Goal: Task Accomplishment & Management: Use online tool/utility

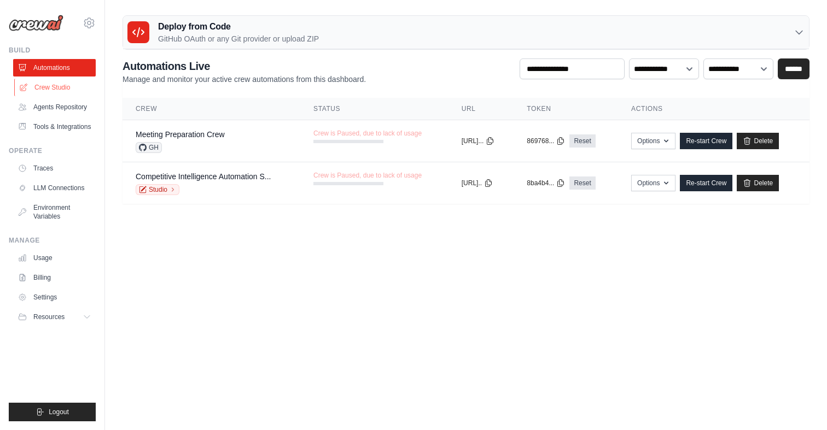
click at [34, 92] on link "Crew Studio" at bounding box center [55, 88] width 83 height 18
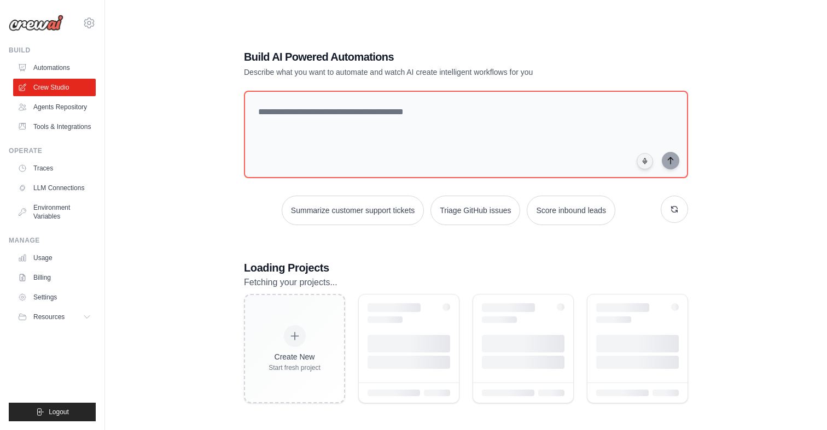
click at [56, 112] on link "Agents Repository" at bounding box center [54, 107] width 83 height 18
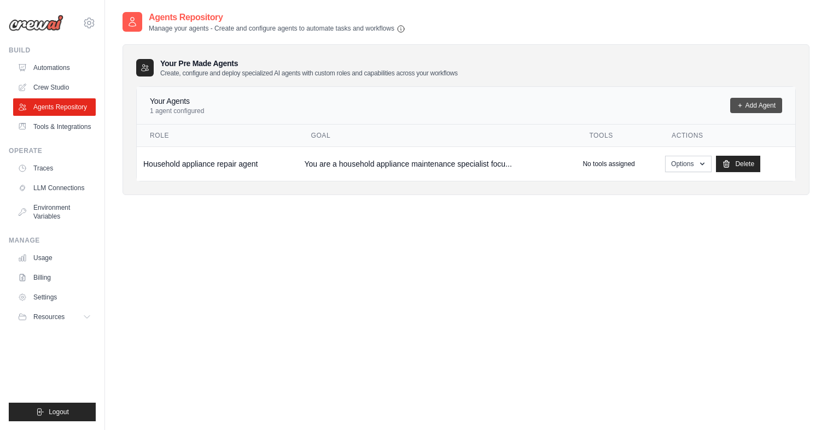
click at [745, 104] on link "Add Agent" at bounding box center [756, 105] width 52 height 15
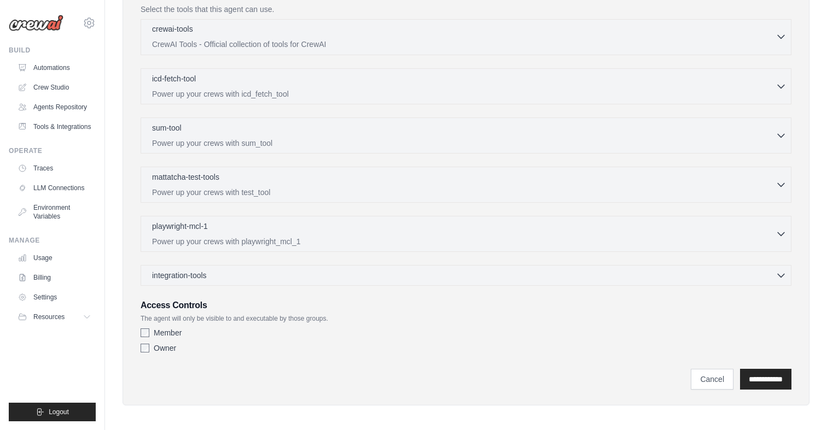
scroll to position [289, 0]
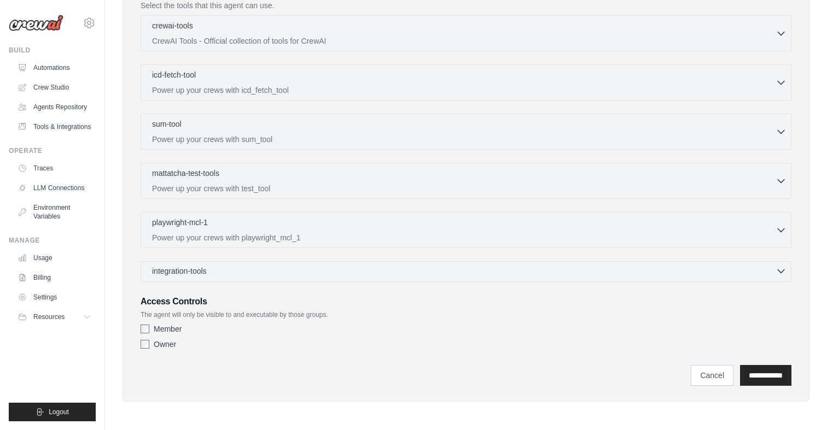
click at [778, 270] on icon "button" at bounding box center [781, 271] width 7 height 3
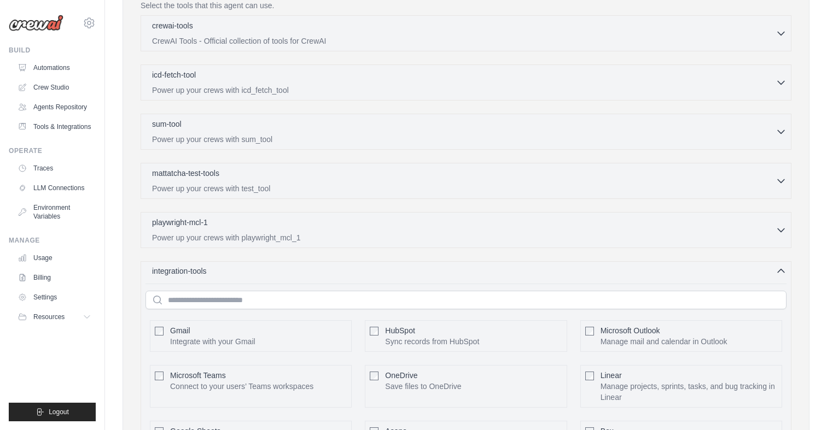
click at [778, 270] on icon "button" at bounding box center [780, 271] width 11 height 11
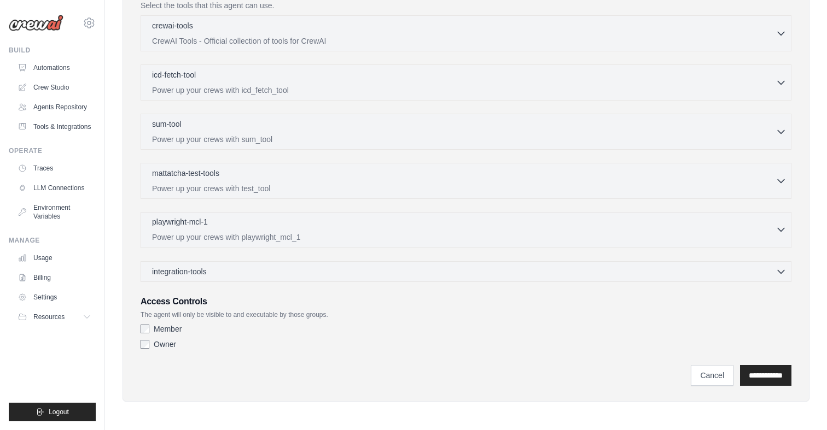
click at [780, 232] on icon "button" at bounding box center [780, 229] width 11 height 11
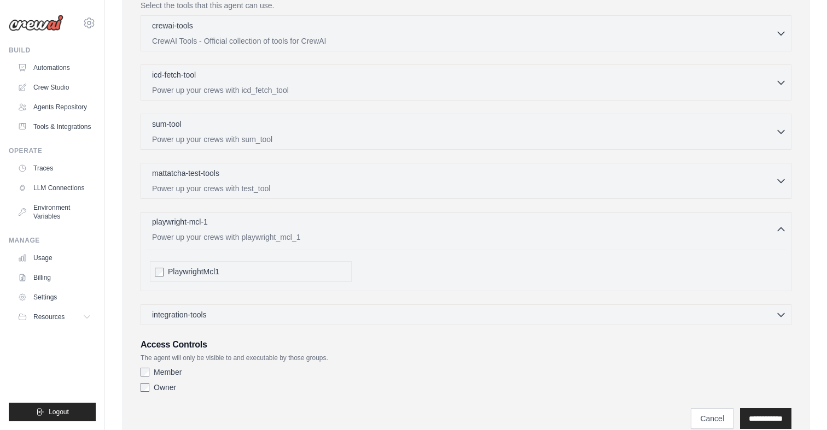
click at [780, 232] on icon "button" at bounding box center [780, 229] width 11 height 11
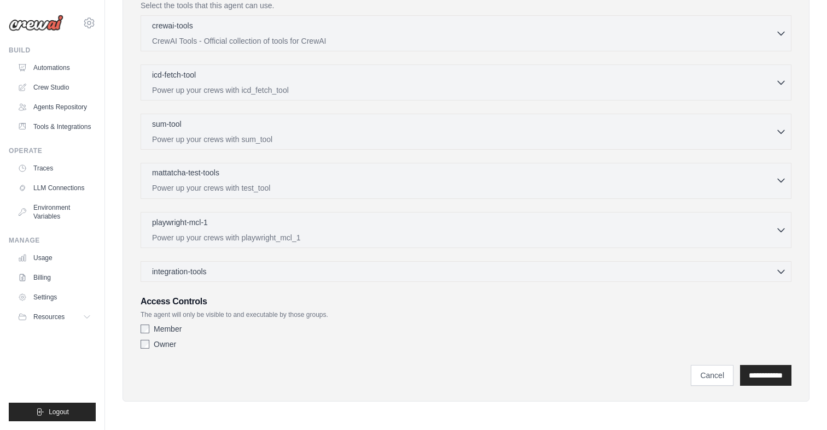
click at [780, 171] on button "mattatcha-test-tools 0 selected Power up your crews with test_tool" at bounding box center [465, 180] width 641 height 26
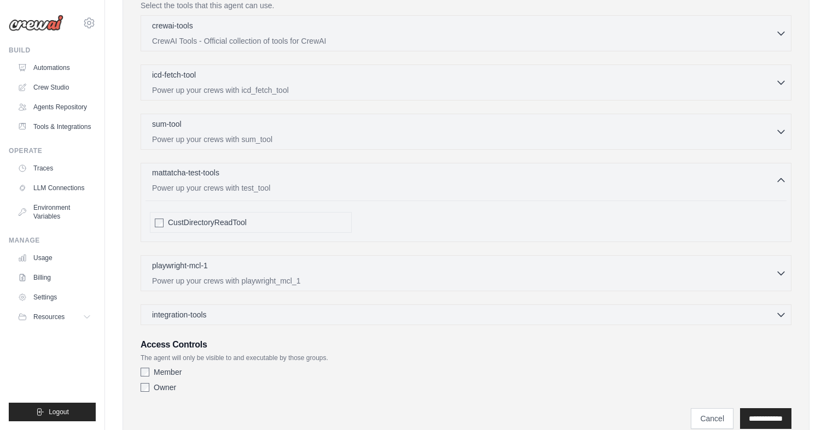
click at [780, 171] on button "mattatcha-test-tools 0 selected Power up your crews with test_tool" at bounding box center [465, 180] width 641 height 26
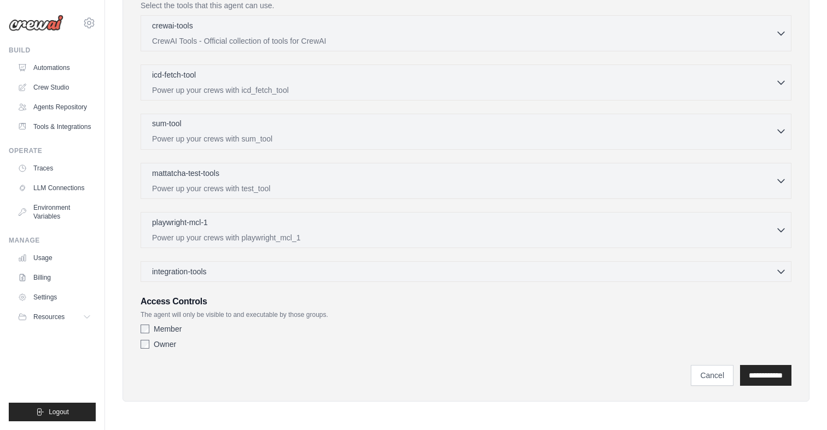
click at [782, 132] on icon "button" at bounding box center [781, 131] width 7 height 3
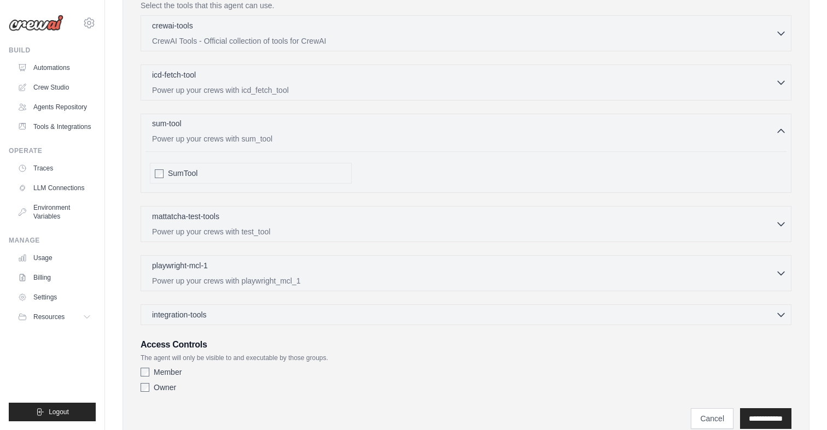
click at [782, 132] on icon "button" at bounding box center [780, 131] width 11 height 11
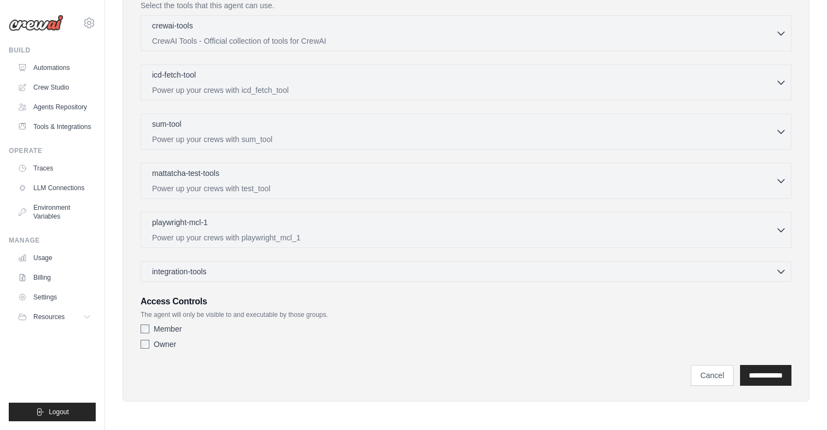
click at [780, 278] on div "integration-tools 0 selected Gmail HubSpot Microsoft Teams" at bounding box center [466, 271] width 651 height 21
click at [644, 273] on div "integration-tools 0 selected" at bounding box center [469, 271] width 634 height 11
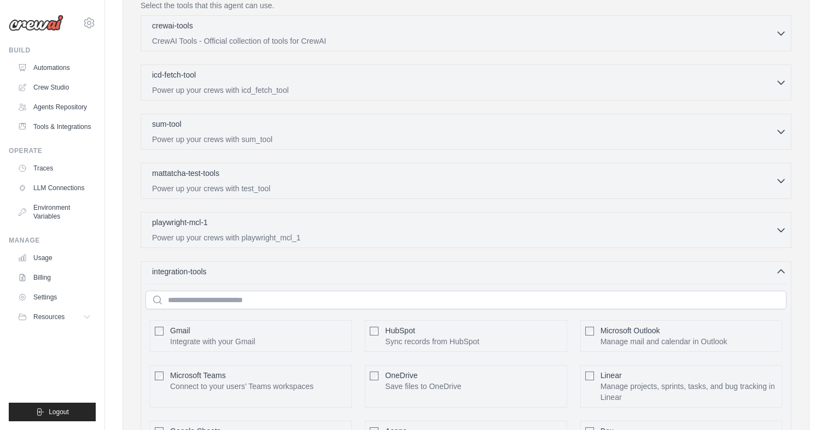
click at [209, 326] on div "Gmail Integrate with your Gmail" at bounding box center [212, 336] width 85 height 22
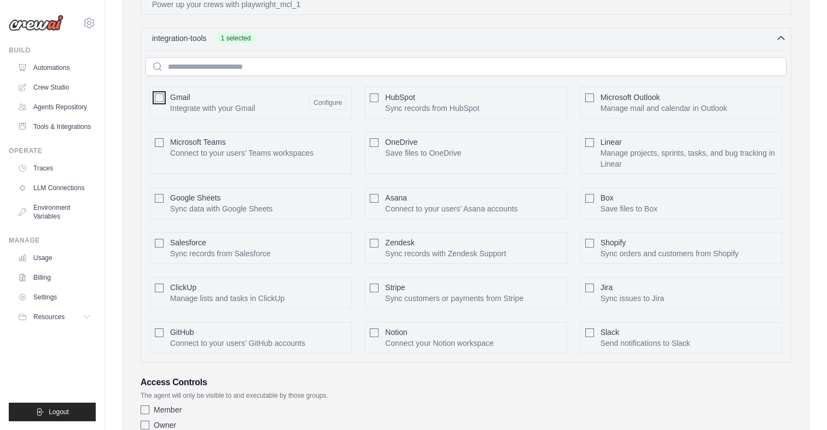
scroll to position [603, 0]
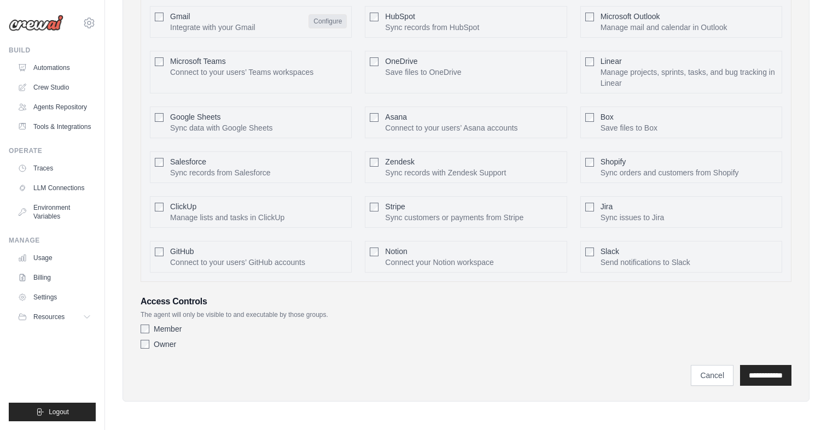
click at [318, 25] on button "Configure" at bounding box center [327, 21] width 38 height 14
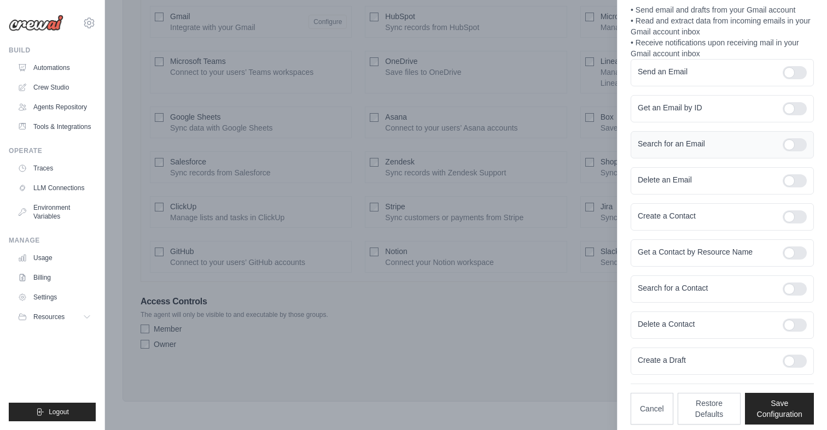
scroll to position [120, 0]
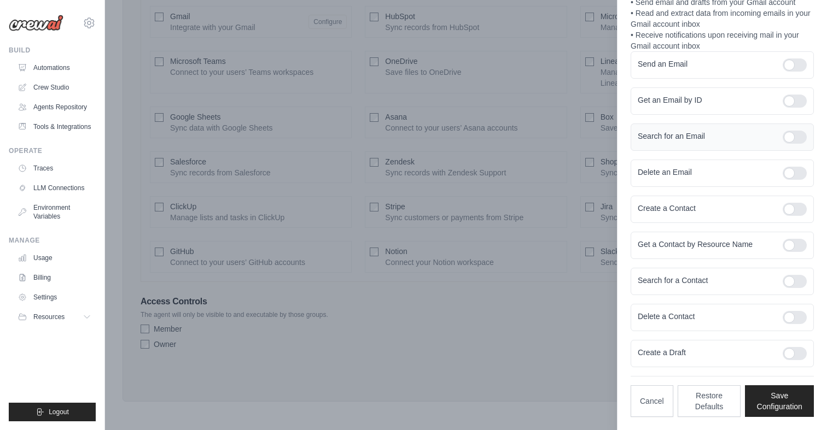
click at [797, 135] on div at bounding box center [795, 137] width 24 height 13
click at [780, 409] on button "Save Configuration" at bounding box center [779, 401] width 69 height 32
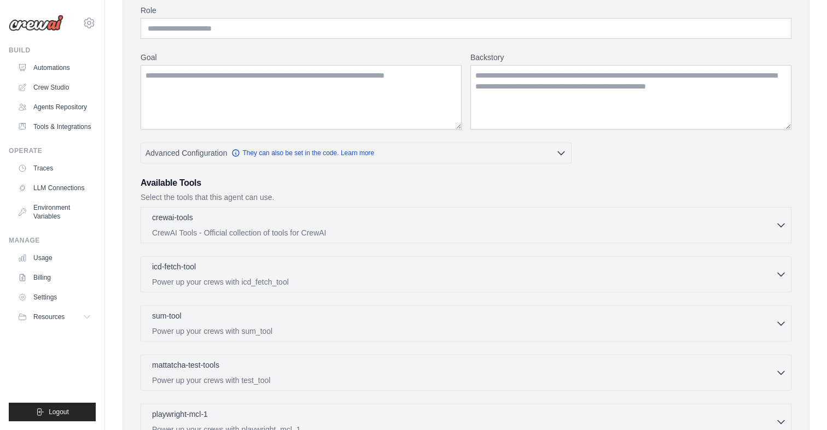
scroll to position [102, 0]
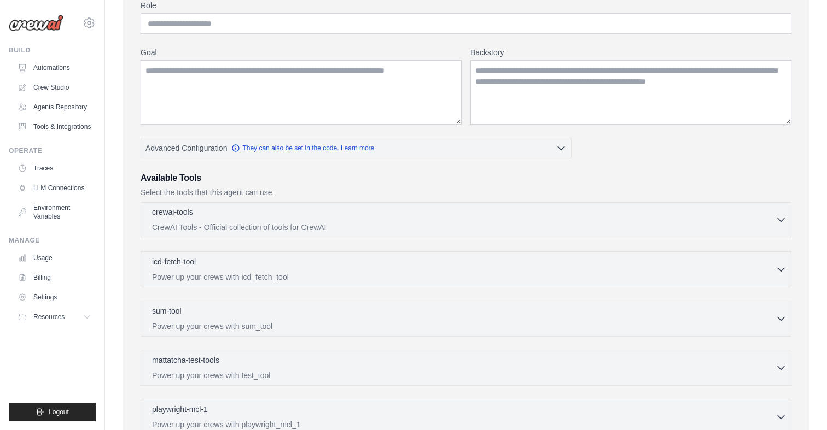
click at [716, 212] on div "crewai-tools 0 selected" at bounding box center [463, 213] width 623 height 13
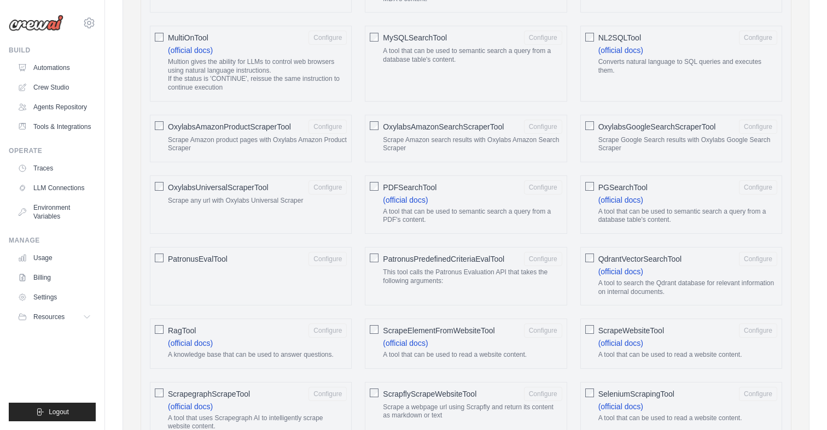
scroll to position [1051, 0]
click at [178, 340] on link "(official docs)" at bounding box center [190, 342] width 45 height 9
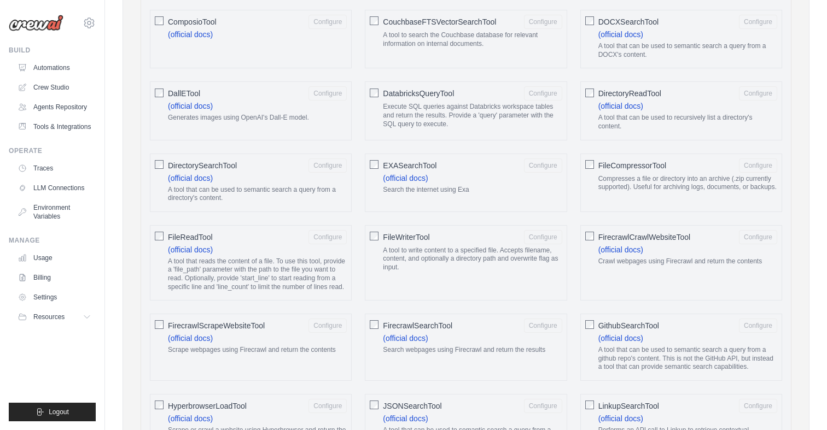
scroll to position [496, 0]
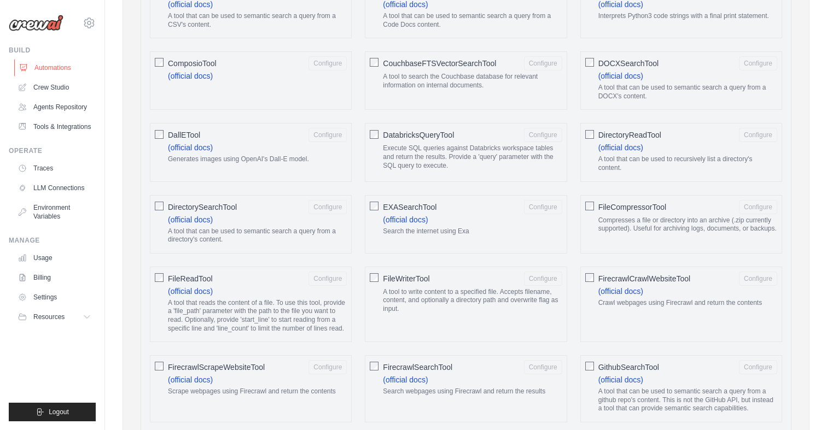
click at [55, 68] on link "Automations" at bounding box center [55, 68] width 83 height 18
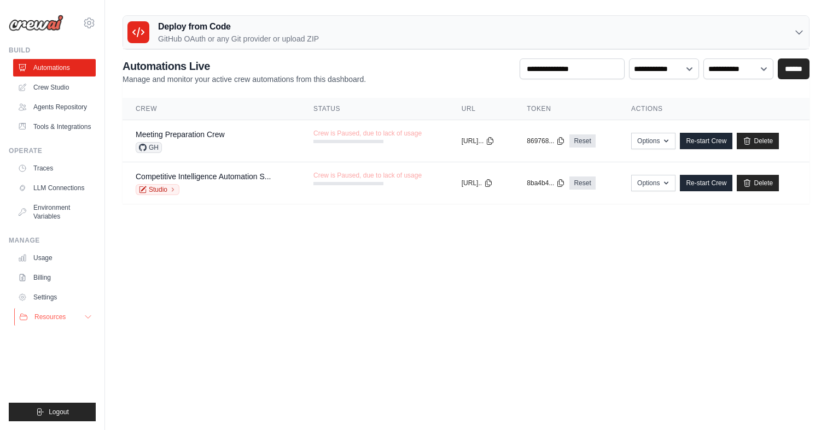
click at [27, 321] on icon at bounding box center [23, 317] width 9 height 9
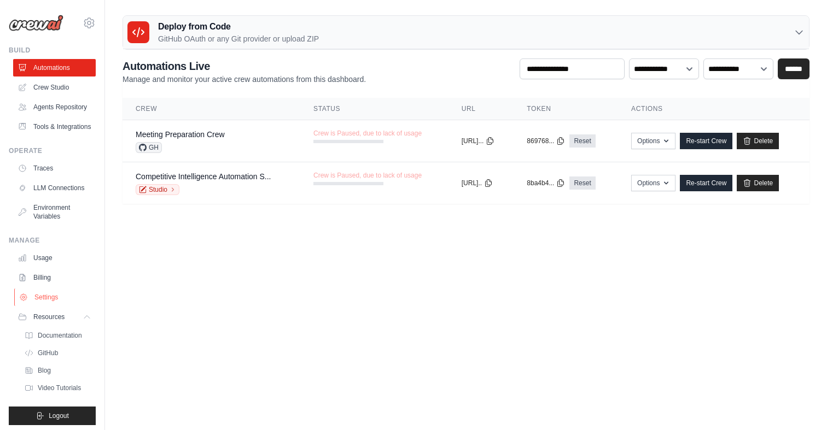
click at [36, 296] on link "Settings" at bounding box center [55, 298] width 83 height 18
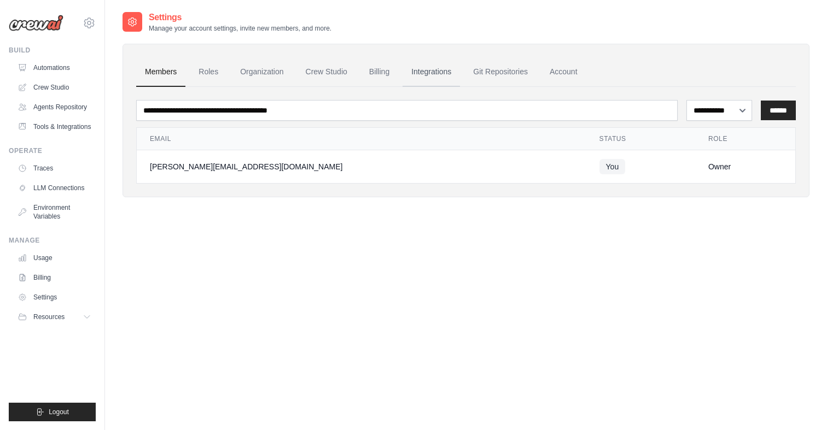
click at [437, 69] on link "Integrations" at bounding box center [431, 72] width 57 height 30
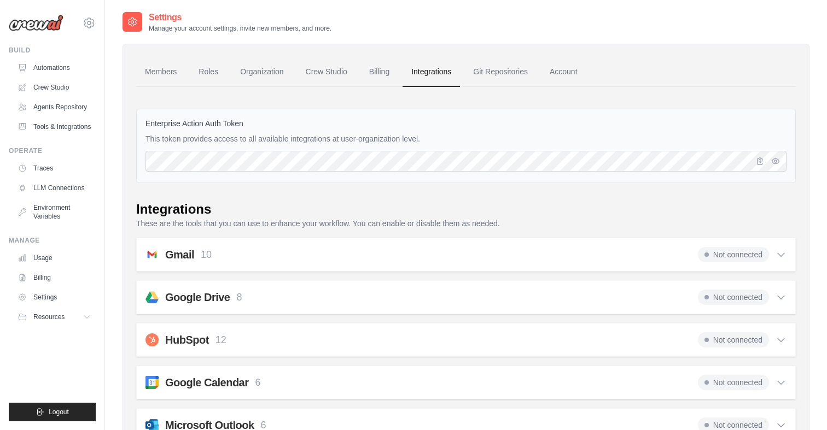
click at [786, 253] on div "Gmail 10 Not connected Select all Retrieve a list of messages.: fetch_emails Se…" at bounding box center [466, 255] width 660 height 34
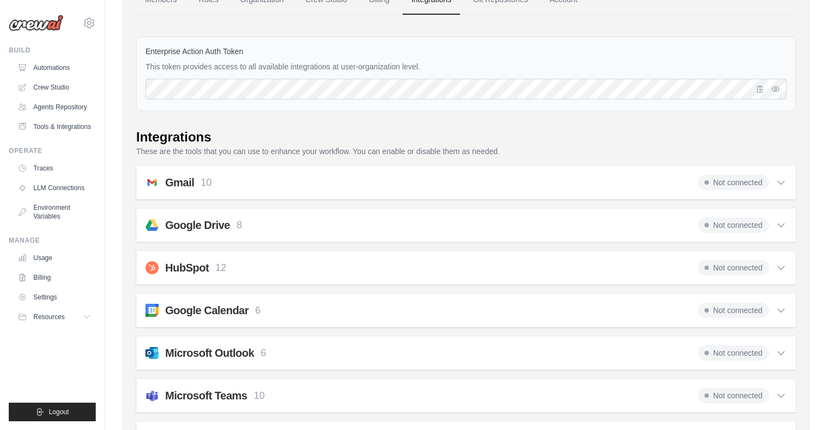
scroll to position [71, 0]
click at [724, 182] on span "Not connected" at bounding box center [733, 183] width 71 height 15
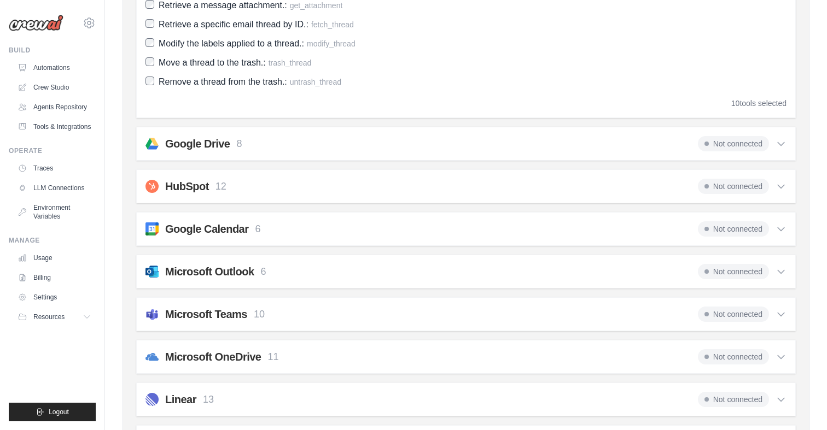
scroll to position [400, 0]
click at [46, 167] on link "Traces" at bounding box center [55, 169] width 83 height 18
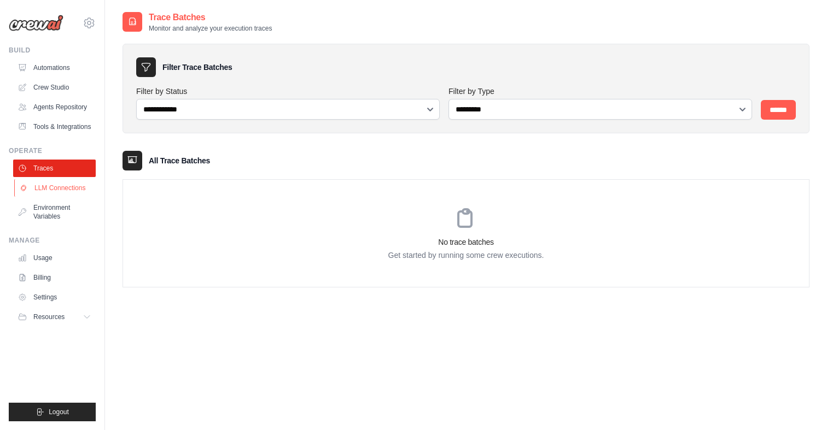
click at [62, 190] on link "LLM Connections" at bounding box center [55, 188] width 83 height 18
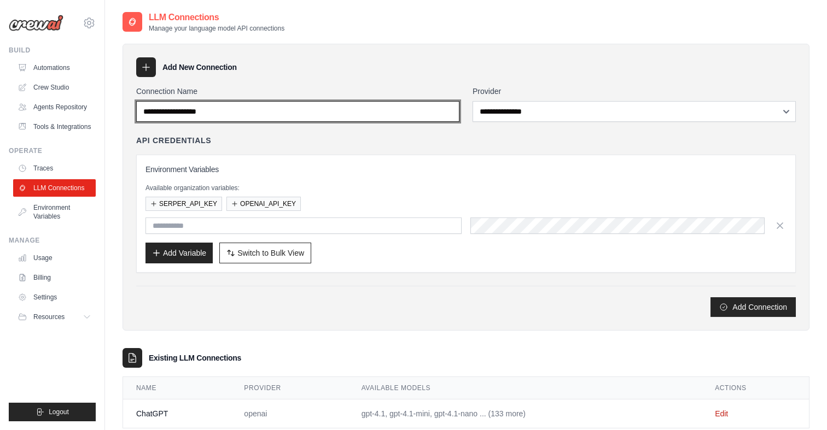
click at [180, 113] on input "Connection Name" at bounding box center [297, 111] width 323 height 21
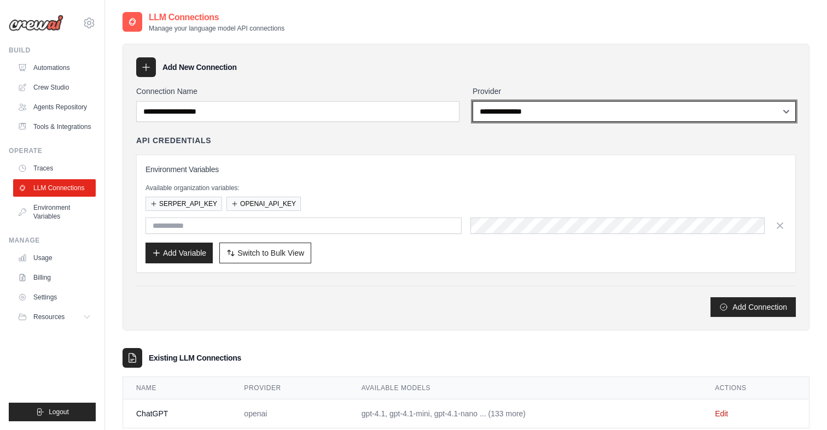
click at [567, 118] on select "**********" at bounding box center [634, 111] width 323 height 21
click at [473, 101] on select "**********" at bounding box center [634, 111] width 323 height 21
